Goal: Task Accomplishment & Management: Complete application form

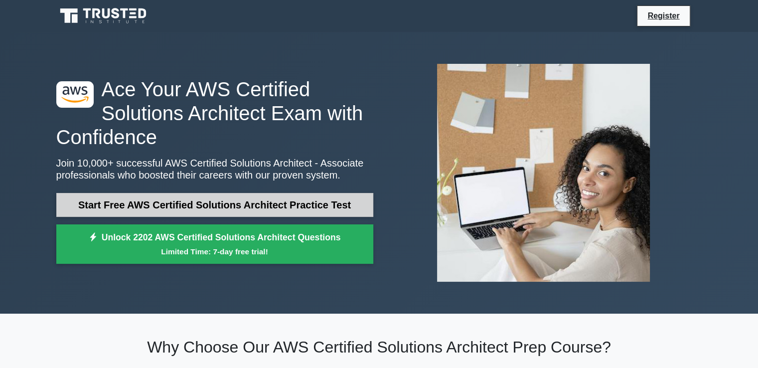
click at [256, 210] on link "Start Free AWS Certified Solutions Architect Practice Test" at bounding box center [214, 205] width 317 height 24
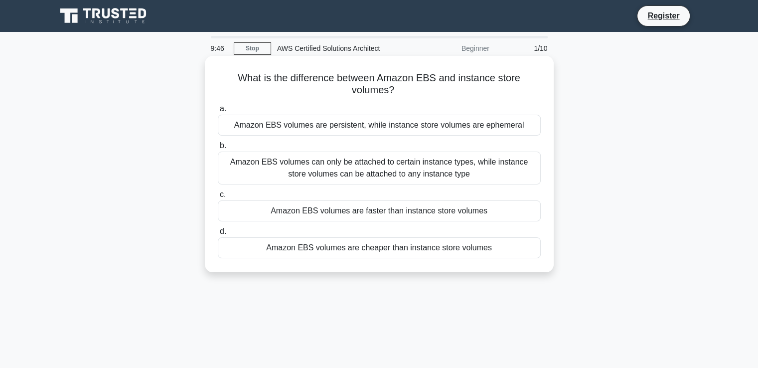
click at [472, 124] on div "Amazon EBS volumes are persistent, while instance store volumes are ephemeral" at bounding box center [379, 125] width 323 height 21
click at [218, 112] on input "a. Amazon EBS volumes are persistent, while instance store volumes are ephemeral" at bounding box center [218, 109] width 0 height 6
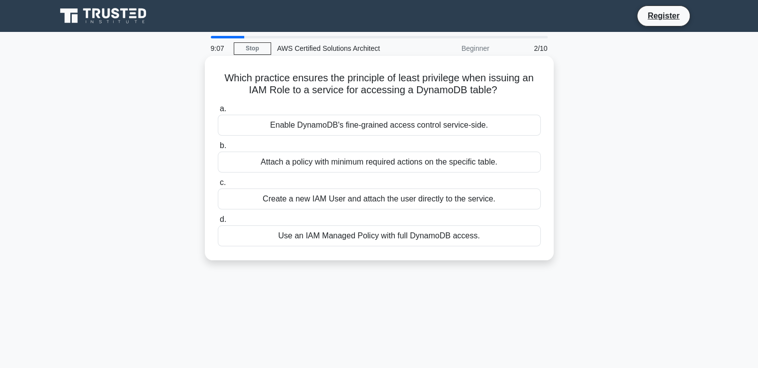
click at [399, 164] on div "Attach a policy with minimum required actions on the specific table." at bounding box center [379, 162] width 323 height 21
click at [218, 149] on input "b. Attach a policy with minimum required actions on the specific table." at bounding box center [218, 146] width 0 height 6
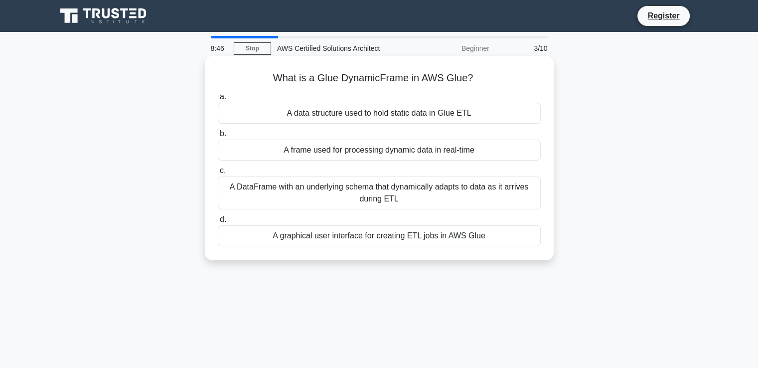
click at [428, 190] on div "A DataFrame with an underlying schema that dynamically adapts to data as it arr…" at bounding box center [379, 192] width 323 height 33
click at [218, 174] on input "c. A DataFrame with an underlying schema that dynamically adapts to data as it …" at bounding box center [218, 171] width 0 height 6
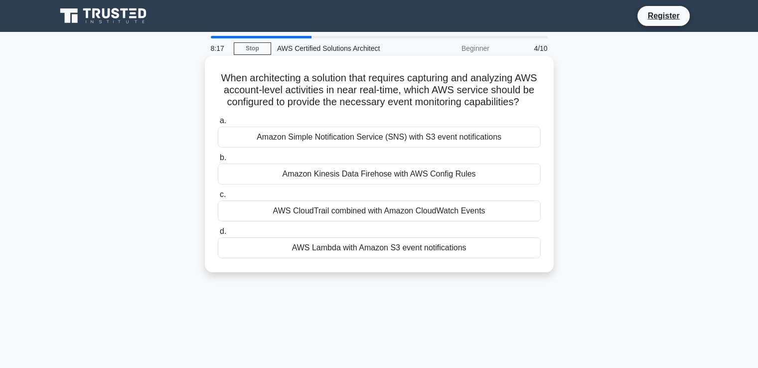
click at [431, 221] on div "AWS CloudTrail combined with Amazon CloudWatch Events" at bounding box center [379, 210] width 323 height 21
click at [218, 198] on input "c. AWS CloudTrail combined with Amazon CloudWatch Events" at bounding box center [218, 194] width 0 height 6
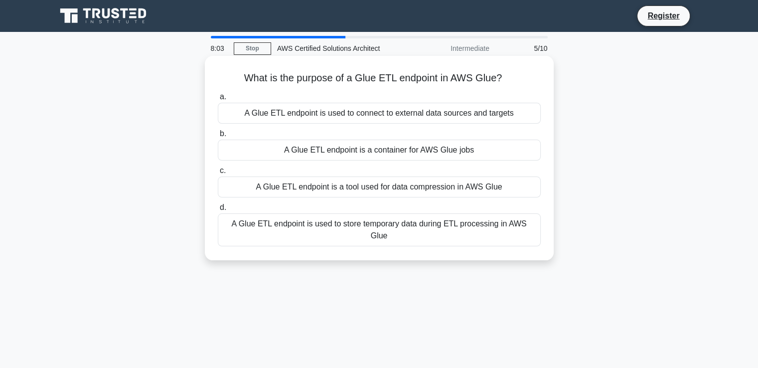
click at [365, 113] on div "A Glue ETL endpoint is used to connect to external data sources and targets" at bounding box center [379, 113] width 323 height 21
click at [218, 100] on input "a. A Glue ETL endpoint is used to connect to external data sources and targets" at bounding box center [218, 97] width 0 height 6
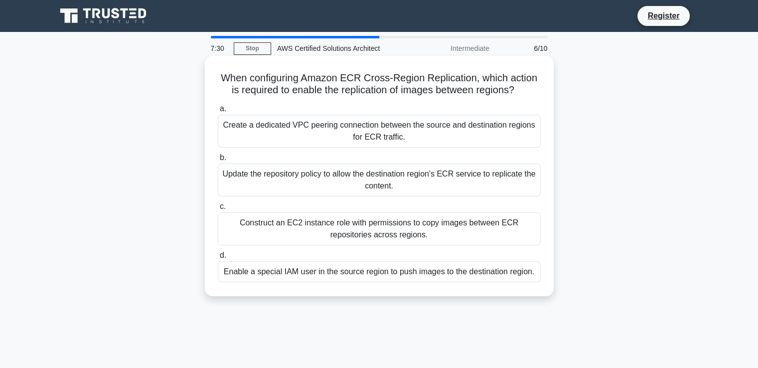
click at [490, 131] on div "Create a dedicated VPC peering connection between the source and destination re…" at bounding box center [379, 131] width 323 height 33
click at [218, 112] on input "a. Create a dedicated VPC peering connection between the source and destination…" at bounding box center [218, 109] width 0 height 6
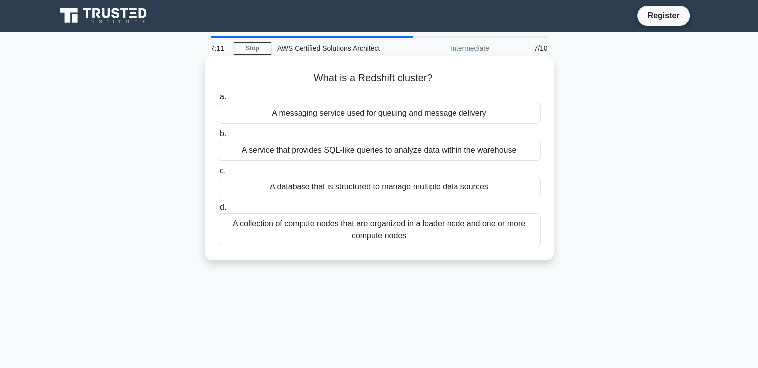
click at [462, 155] on div "A service that provides SQL-like queries to analyze data within the warehouse" at bounding box center [379, 150] width 323 height 21
click at [218, 137] on input "b. A service that provides SQL-like queries to analyze data within the warehouse" at bounding box center [218, 134] width 0 height 6
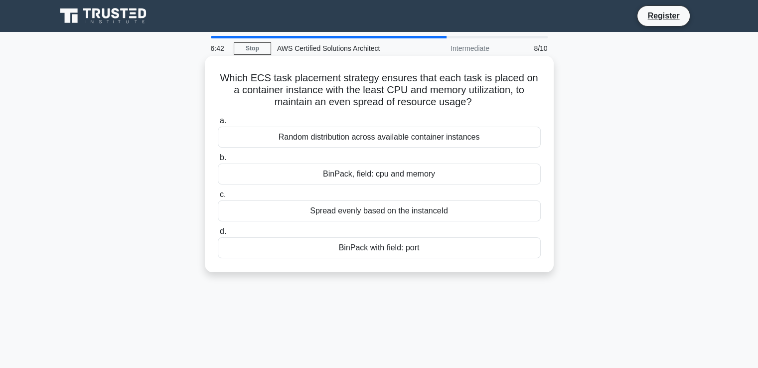
click at [412, 176] on div "BinPack, field: cpu and memory" at bounding box center [379, 174] width 323 height 21
click at [218, 161] on input "b. BinPack, field: cpu and memory" at bounding box center [218, 158] width 0 height 6
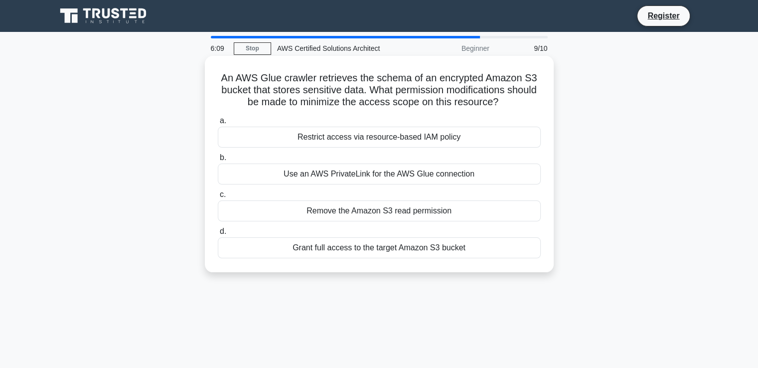
click at [385, 180] on div "Use an AWS PrivateLink for the AWS Glue connection" at bounding box center [379, 174] width 323 height 21
click at [218, 161] on input "b. Use an AWS PrivateLink for the AWS Glue connection" at bounding box center [218, 158] width 0 height 6
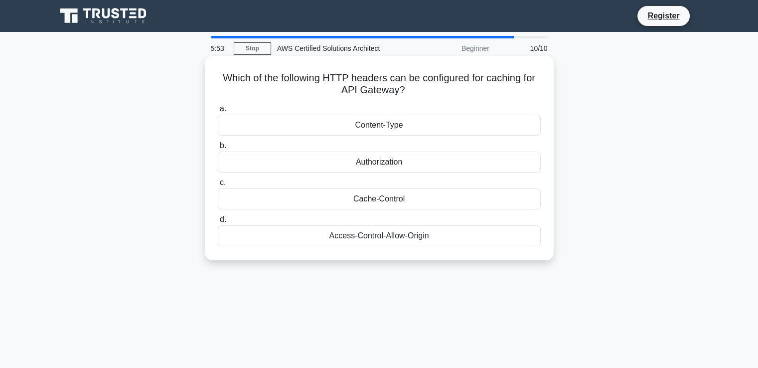
click at [382, 200] on div "Cache-Control" at bounding box center [379, 198] width 323 height 21
click at [218, 186] on input "c. Cache-Control" at bounding box center [218, 182] width 0 height 6
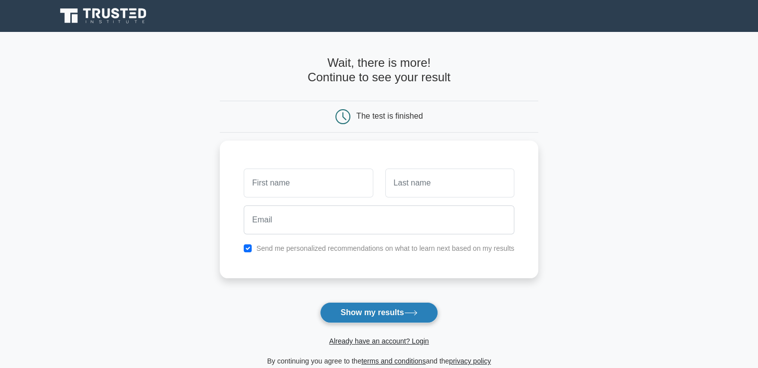
click at [384, 310] on button "Show my results" at bounding box center [379, 312] width 118 height 21
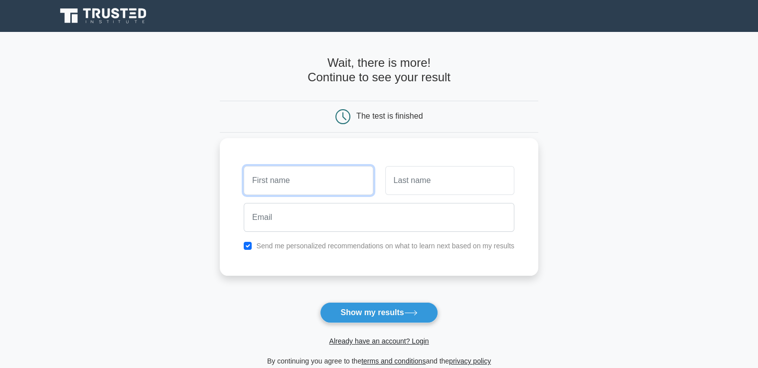
click at [312, 173] on input "text" at bounding box center [308, 180] width 129 height 29
type input "Magesh"
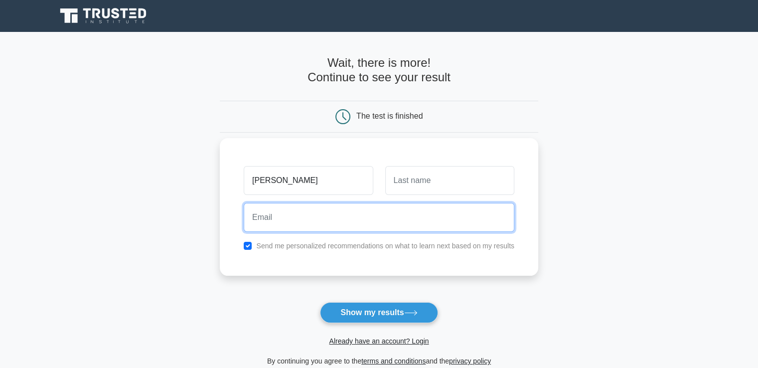
click at [297, 214] on input "email" at bounding box center [379, 217] width 271 height 29
type input "magesh.ganesan14@gmail.com"
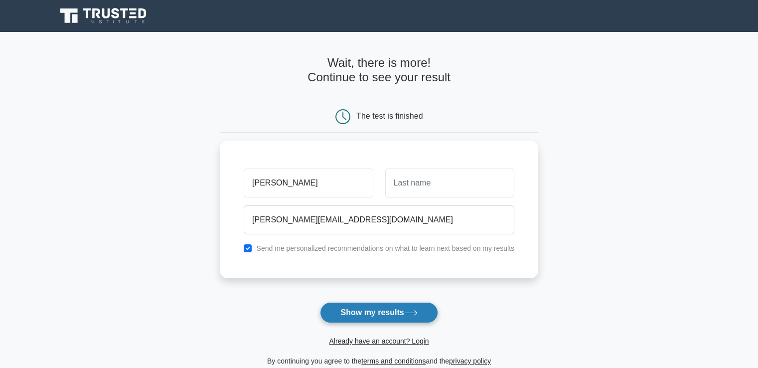
click at [362, 313] on button "Show my results" at bounding box center [379, 312] width 118 height 21
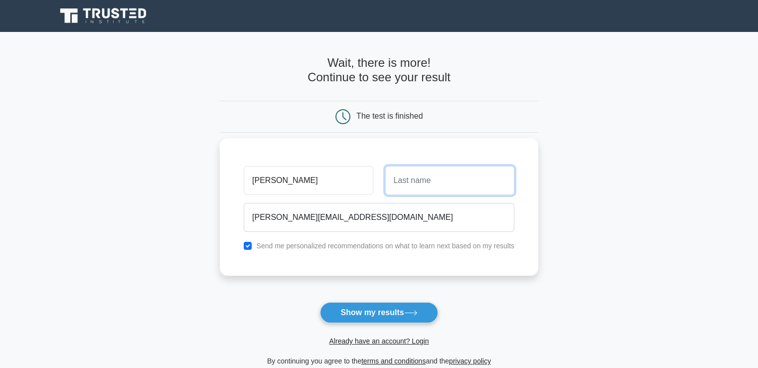
click at [423, 188] on input "text" at bounding box center [449, 180] width 129 height 29
type input "Ganesan"
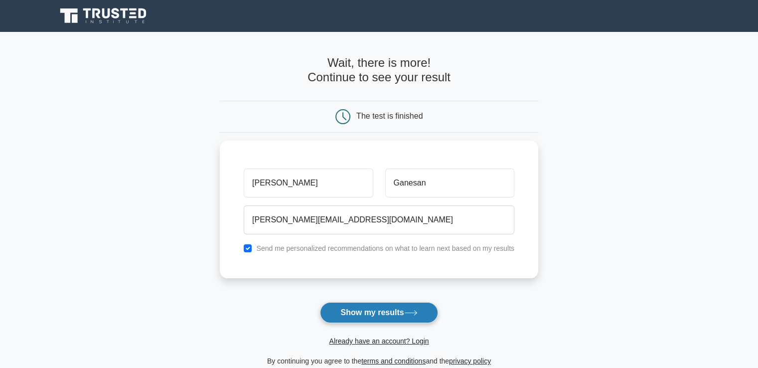
click at [381, 307] on button "Show my results" at bounding box center [379, 312] width 118 height 21
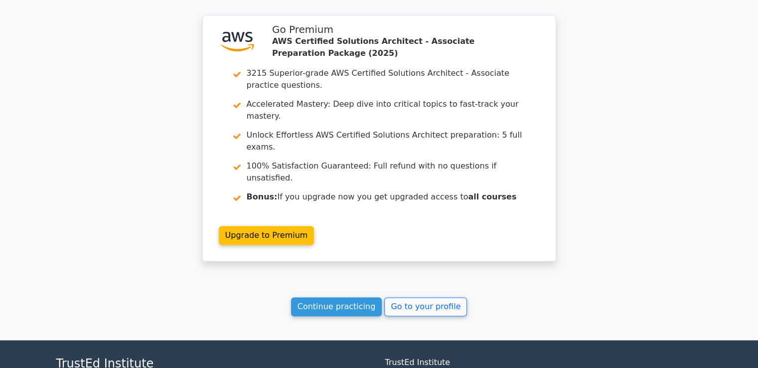
scroll to position [1546, 0]
